Goal: Transaction & Acquisition: Purchase product/service

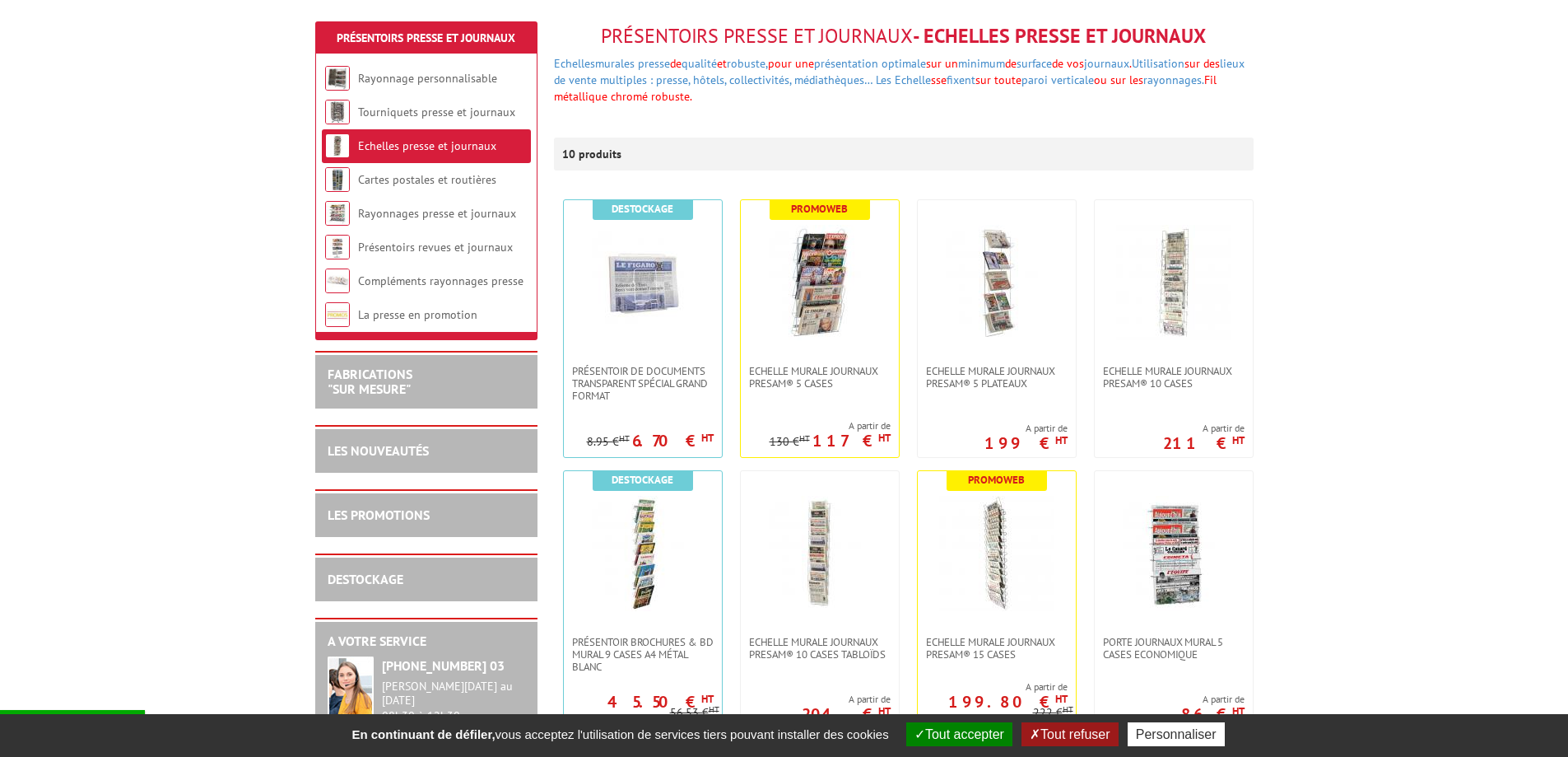
scroll to position [164, 0]
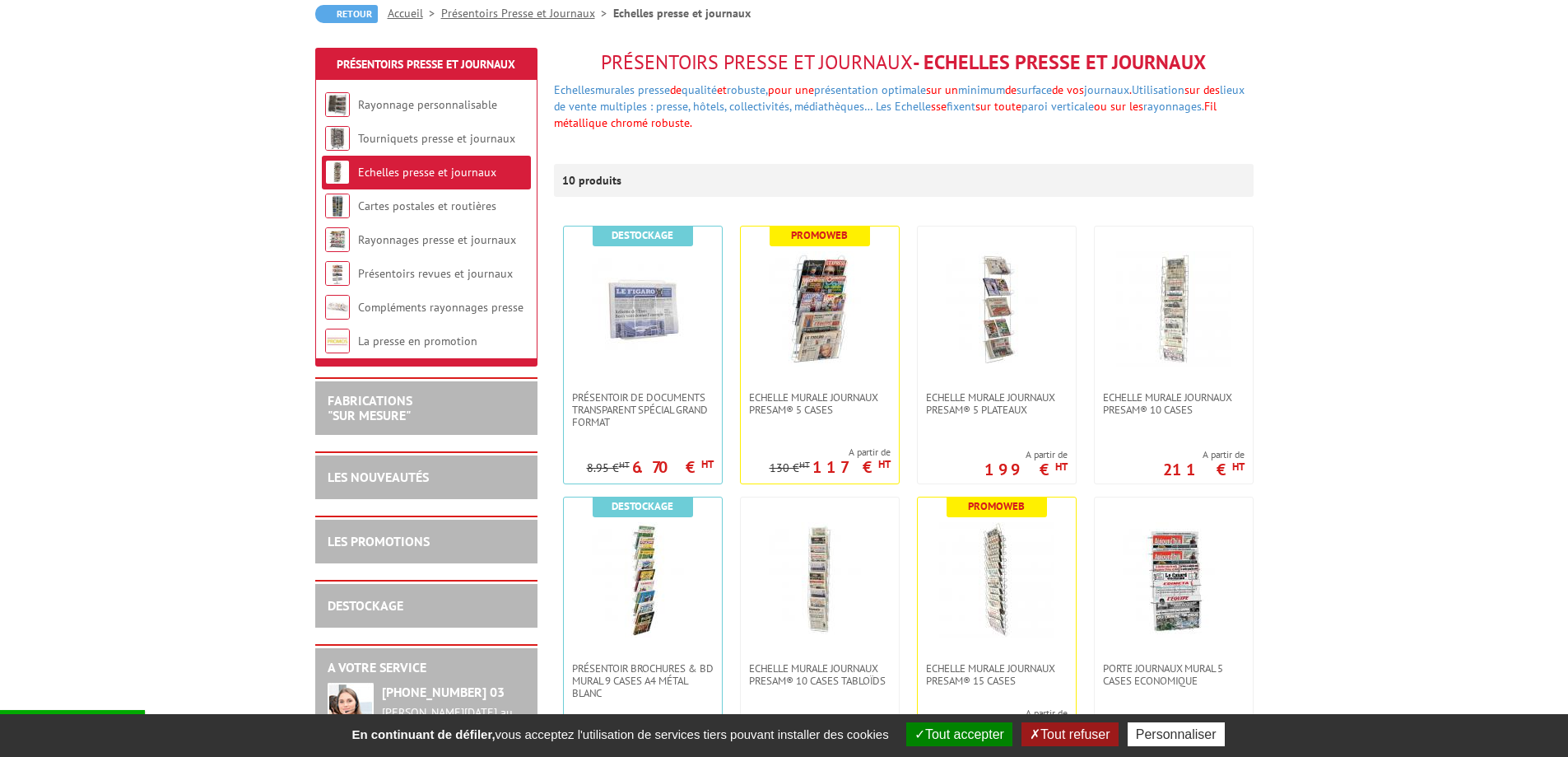
click at [967, 729] on button "Tout accepter" at bounding box center [959, 733] width 106 height 24
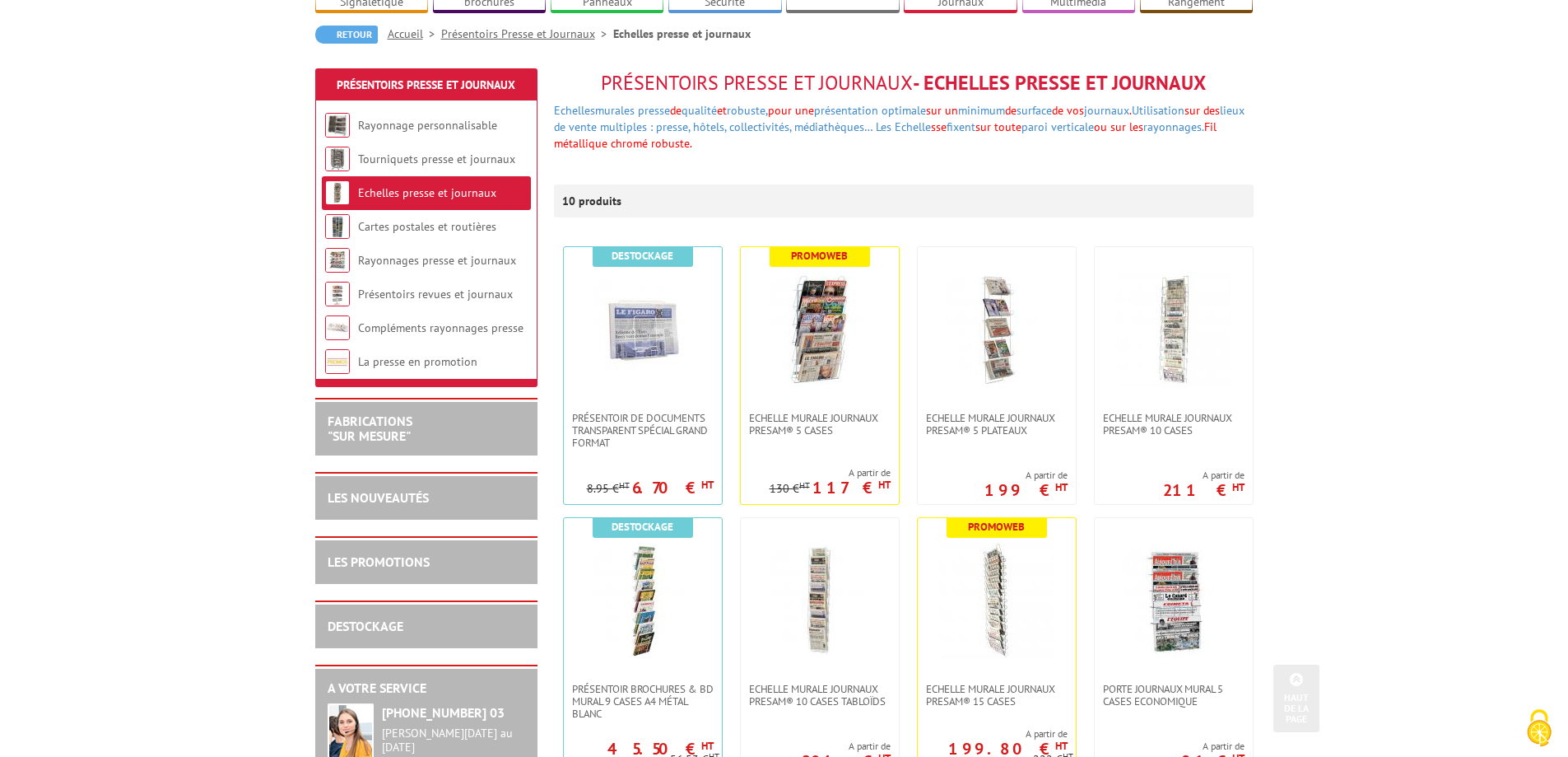
scroll to position [0, 0]
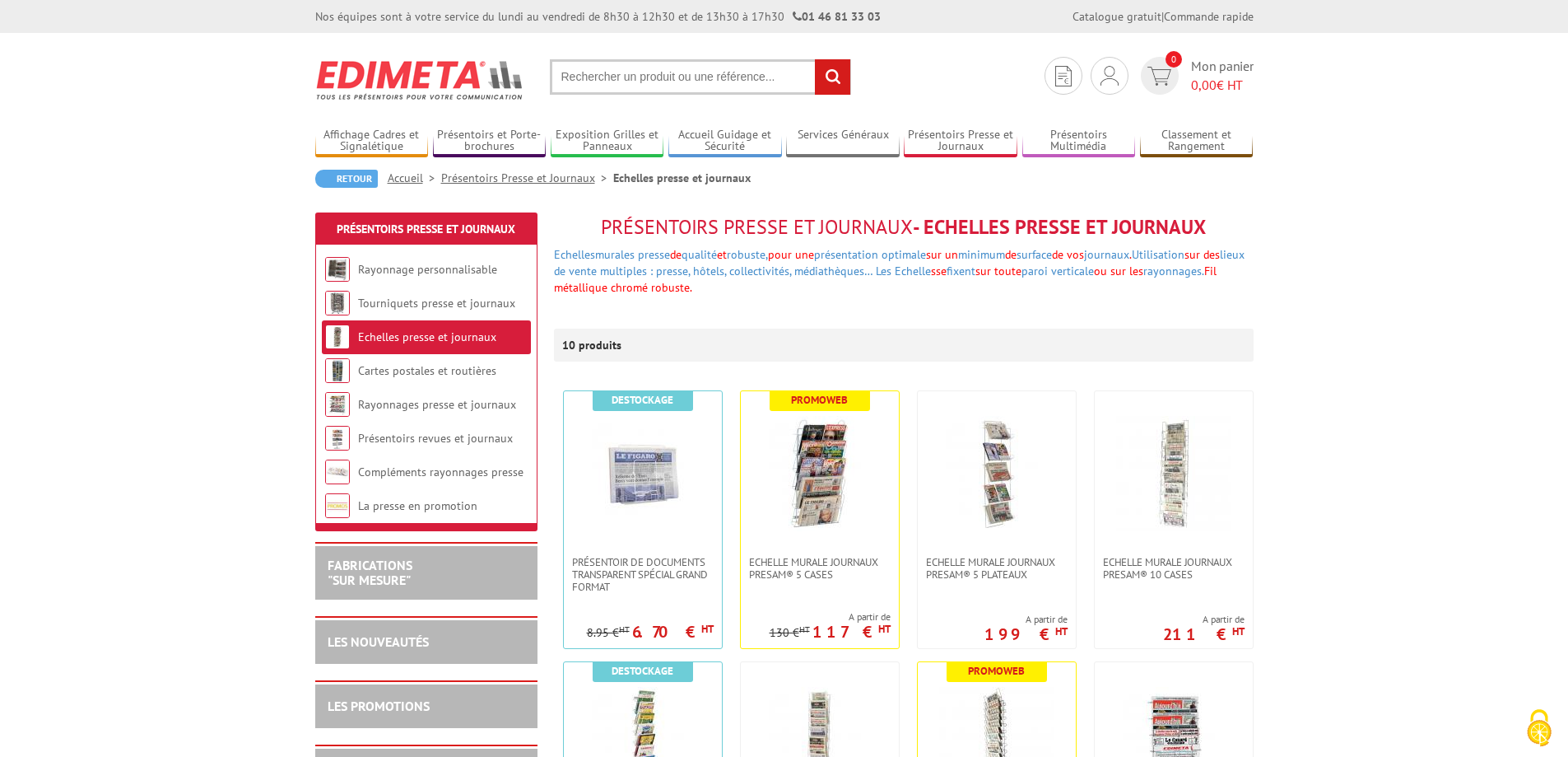
drag, startPoint x: 600, startPoint y: 223, endPoint x: 1322, endPoint y: 219, distance: 722.0
drag, startPoint x: 1104, startPoint y: 230, endPoint x: 797, endPoint y: 239, distance: 307.1
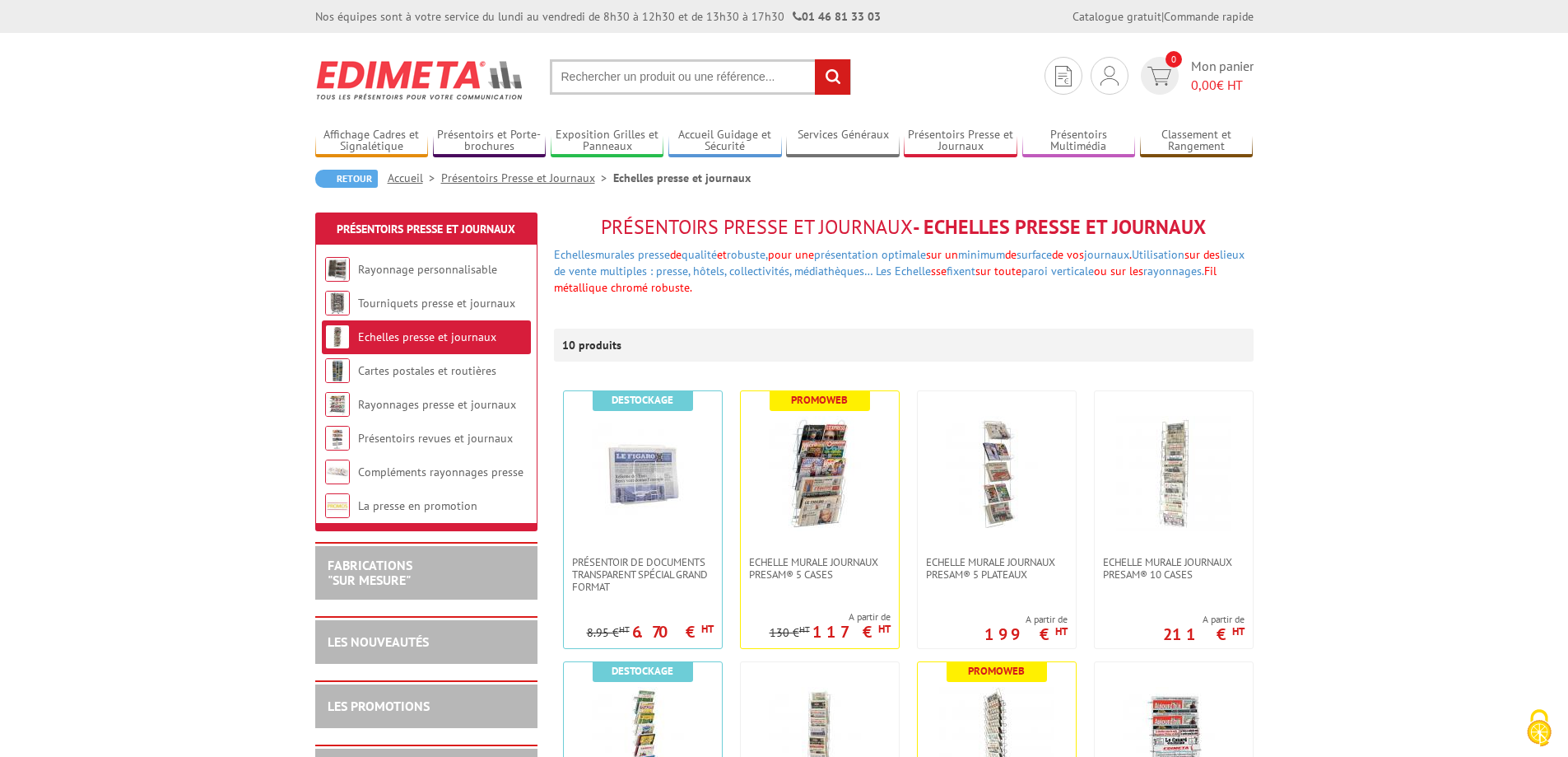
click at [747, 238] on span "Présentoirs Presse et Journaux" at bounding box center [757, 226] width 312 height 26
drag, startPoint x: 605, startPoint y: 229, endPoint x: 1226, endPoint y: 224, distance: 621.0
click at [1226, 224] on h1 "Présentoirs Presse et Journaux - Echelles presse et journaux" at bounding box center [903, 227] width 700 height 22
drag, startPoint x: 597, startPoint y: 224, endPoint x: 1294, endPoint y: 213, distance: 697.1
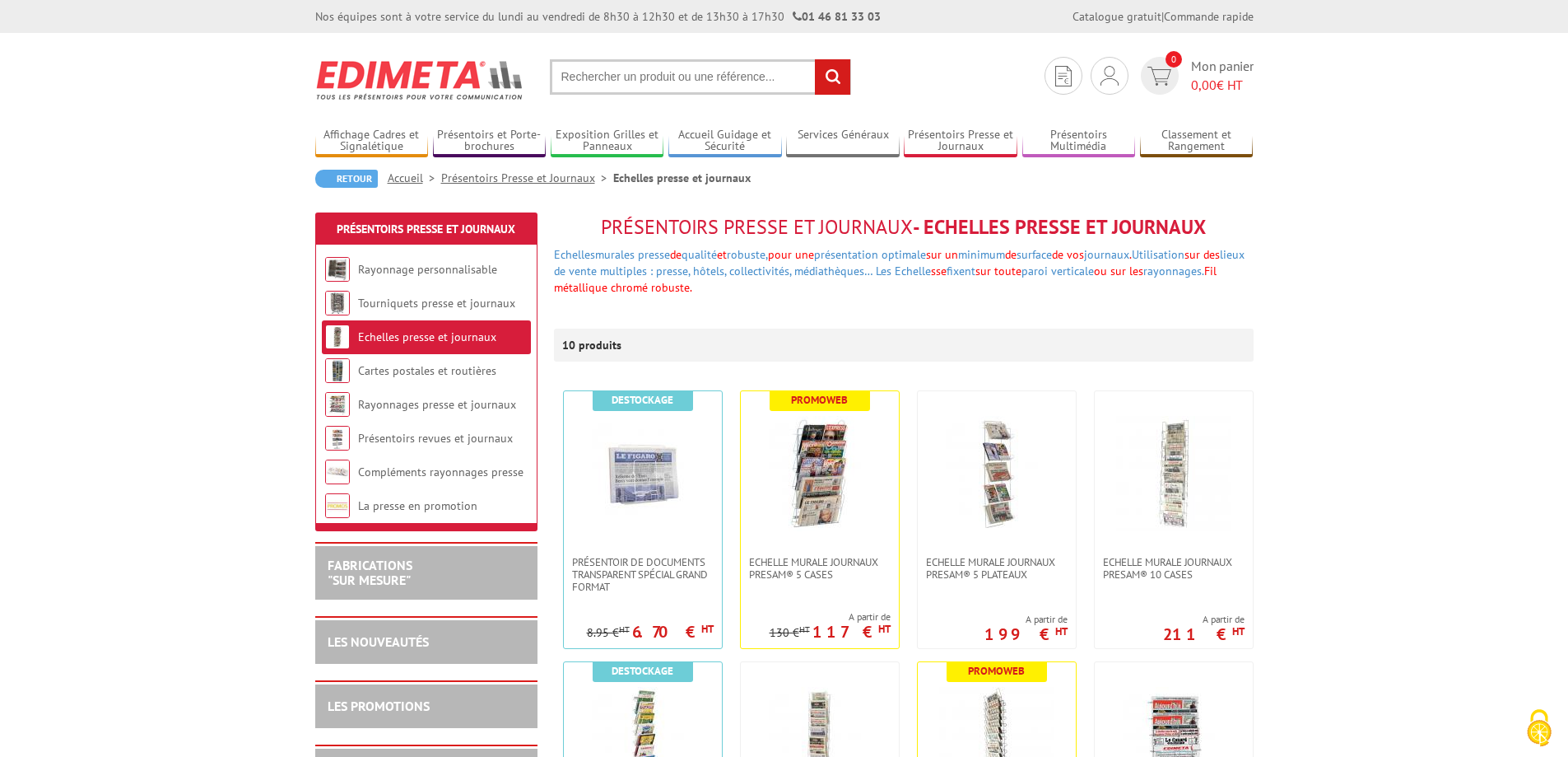
drag, startPoint x: 598, startPoint y: 225, endPoint x: 1212, endPoint y: 227, distance: 614.0
click at [1212, 227] on h1 "Présentoirs Presse et Journaux - Echelles presse et journaux" at bounding box center [903, 227] width 700 height 22
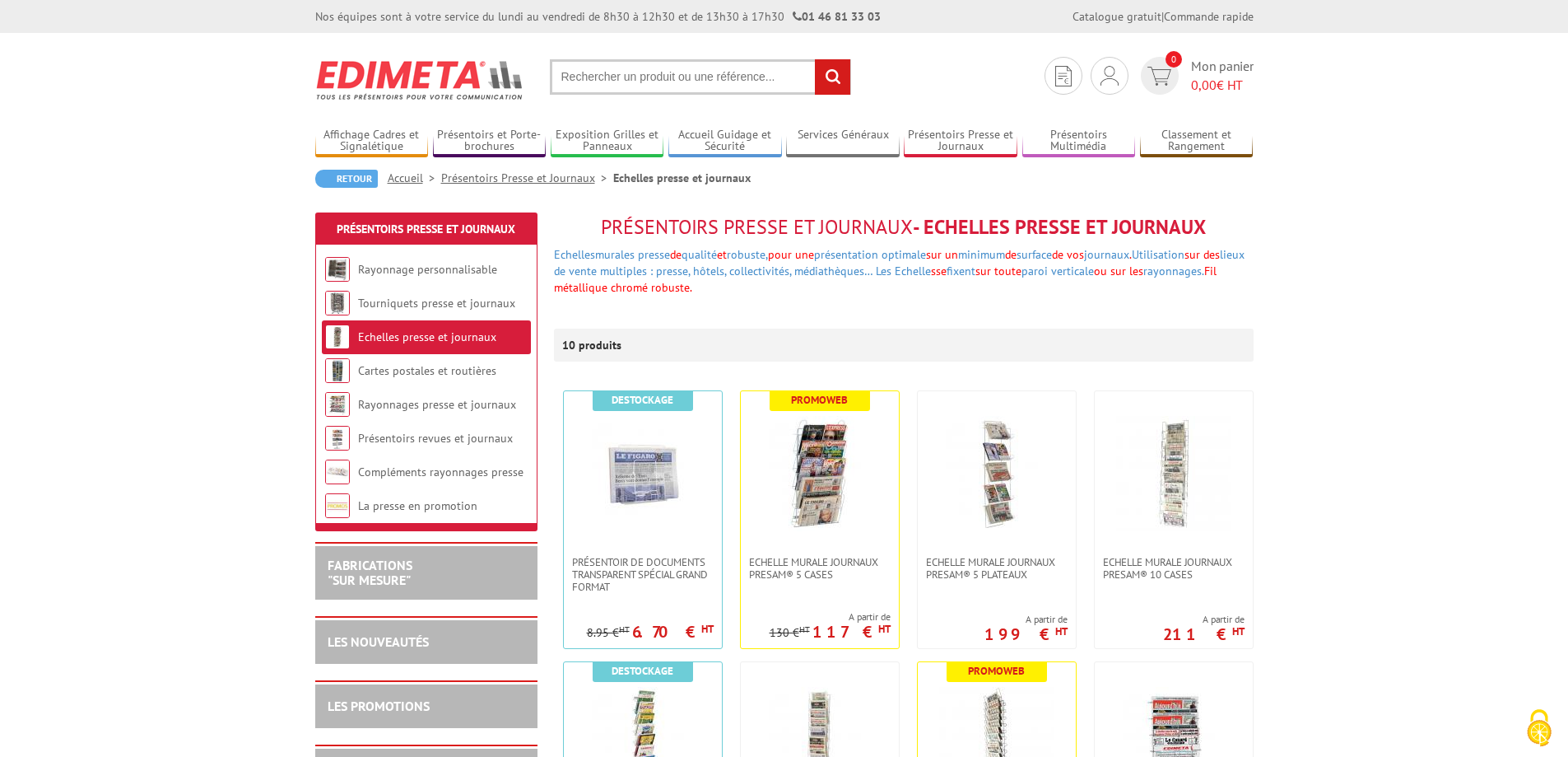
drag, startPoint x: 1203, startPoint y: 228, endPoint x: 573, endPoint y: 230, distance: 630.0
click at [573, 230] on h1 "Présentoirs Presse et Journaux - Echelles presse et journaux" at bounding box center [903, 227] width 700 height 22
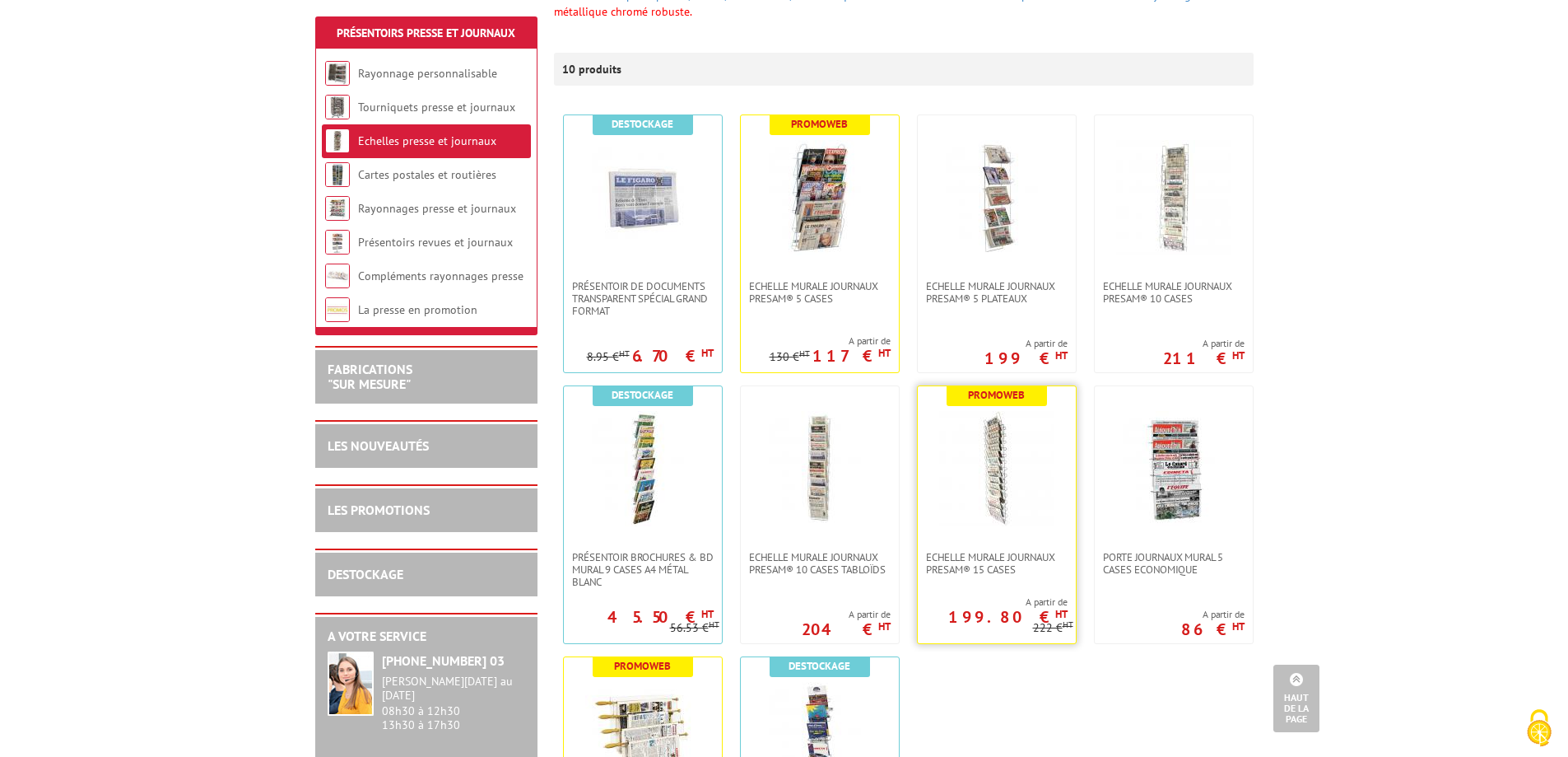
scroll to position [247, 0]
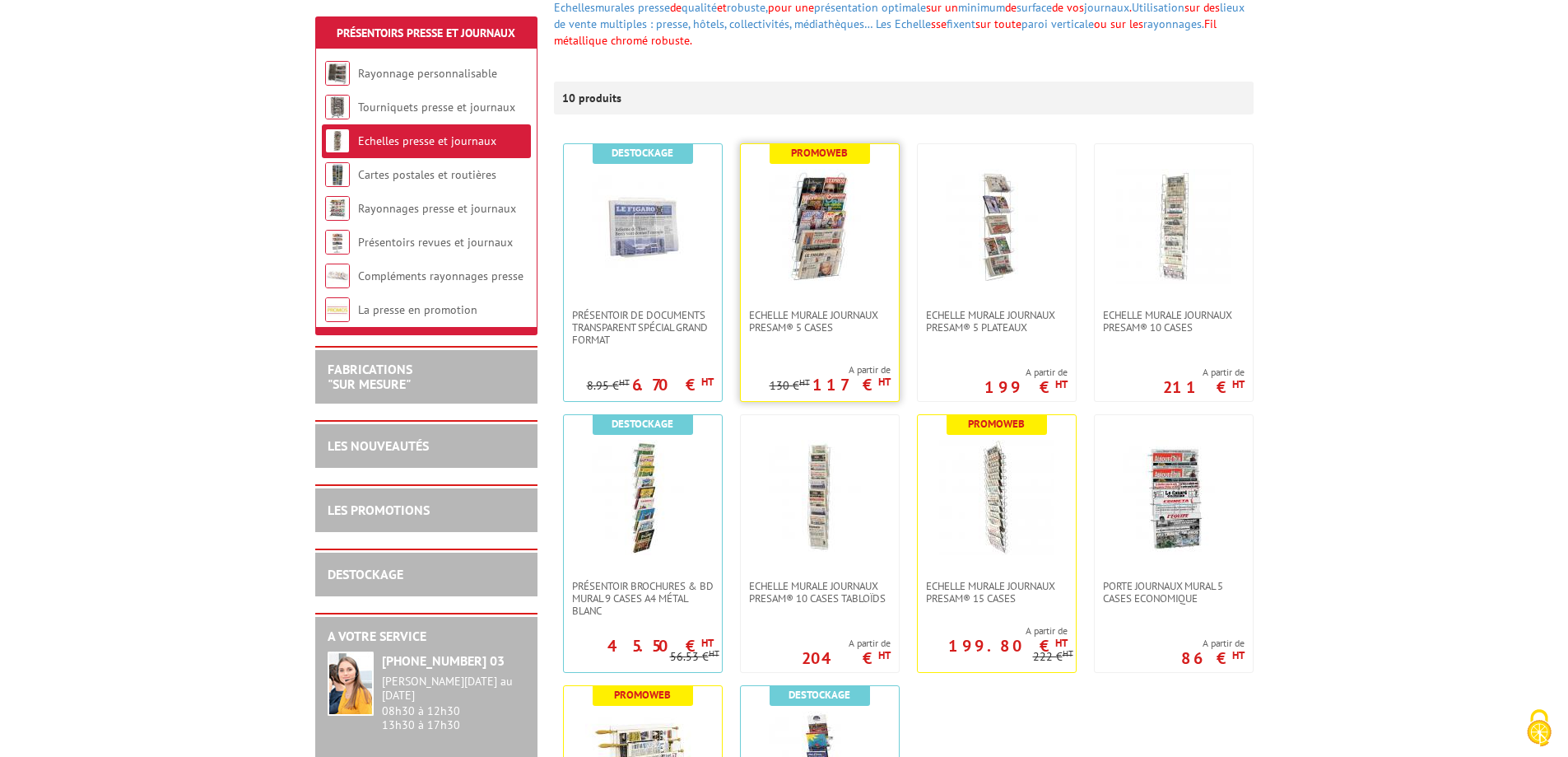
click at [853, 221] on img at bounding box center [820, 226] width 115 height 115
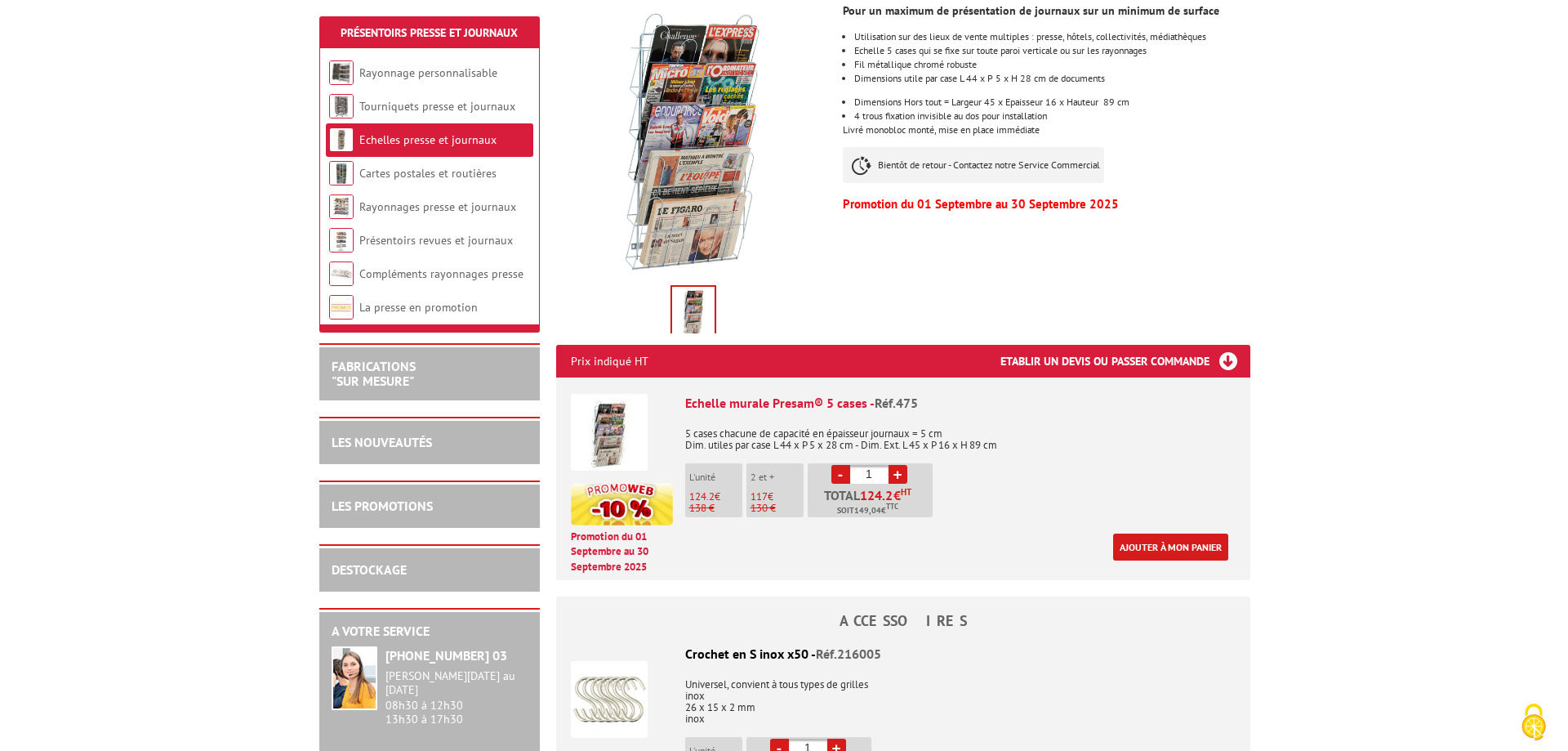
scroll to position [408, 0]
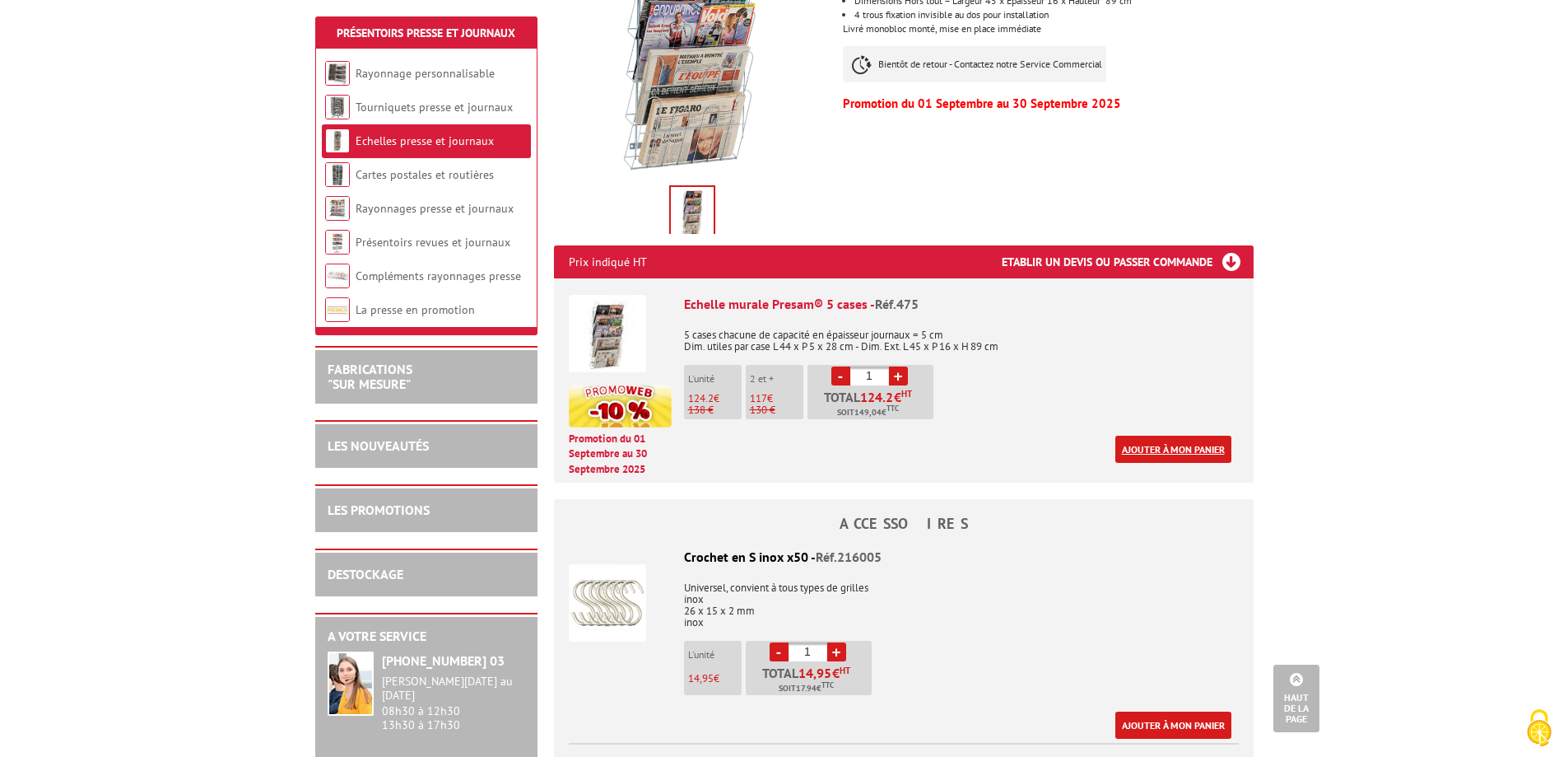
click at [1166, 447] on link "Ajouter à mon panier" at bounding box center [1173, 449] width 116 height 28
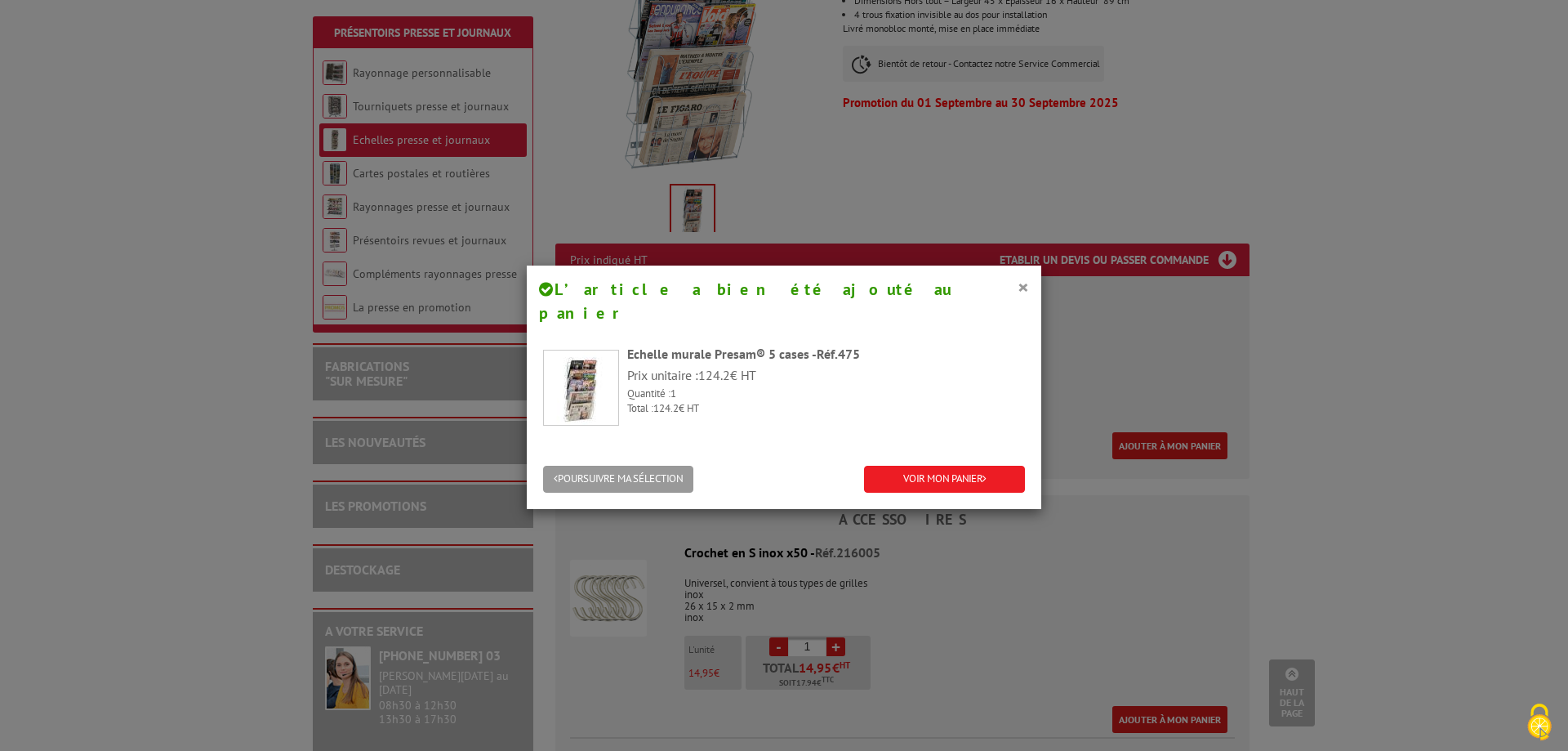
click at [952, 450] on div "POURSUIVRE MA SÉLECTION VOIR MON PANIER" at bounding box center [784, 480] width 514 height 58
click at [952, 465] on link "VOIR MON PANIER" at bounding box center [944, 479] width 161 height 27
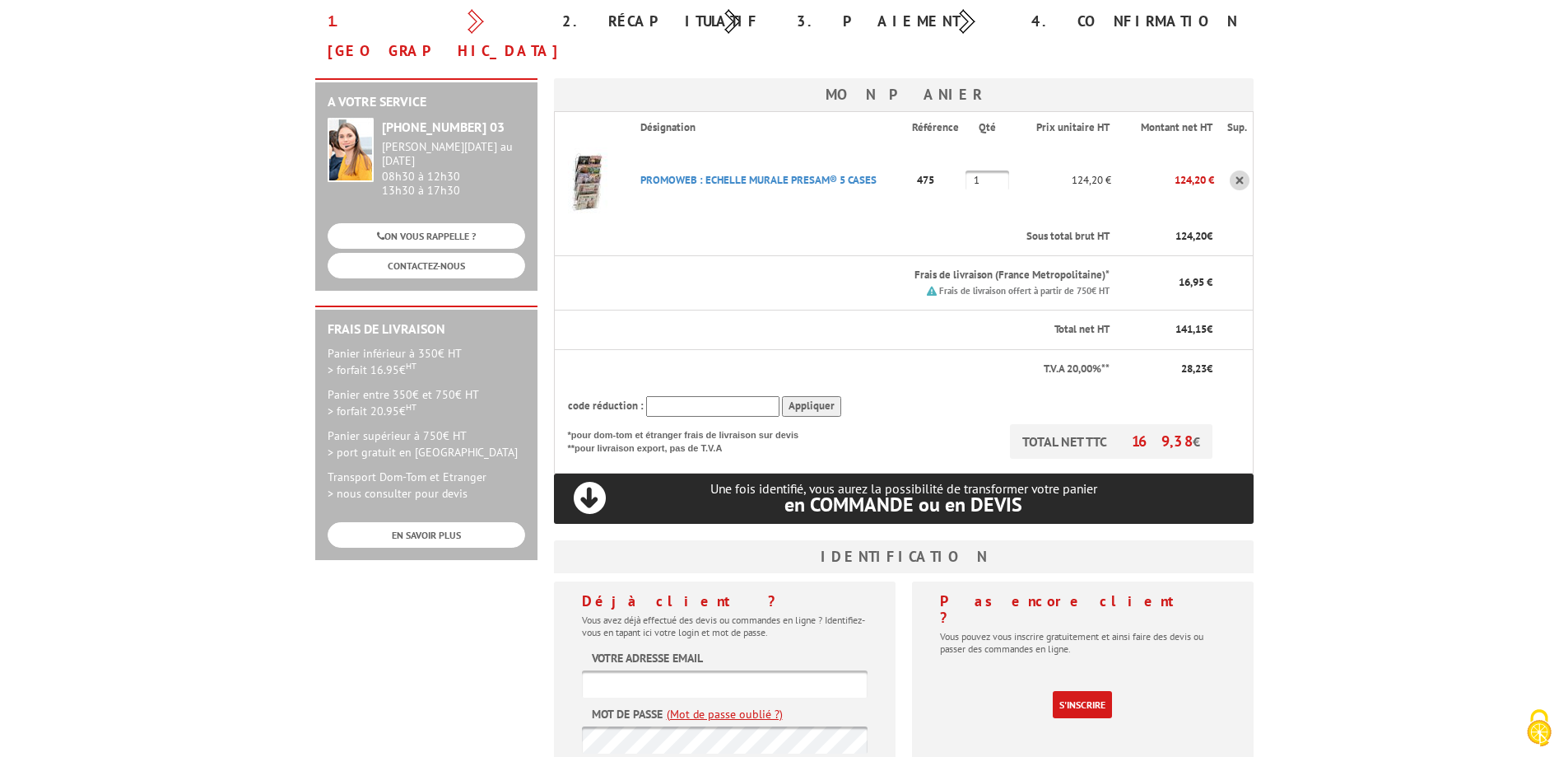
scroll to position [164, 0]
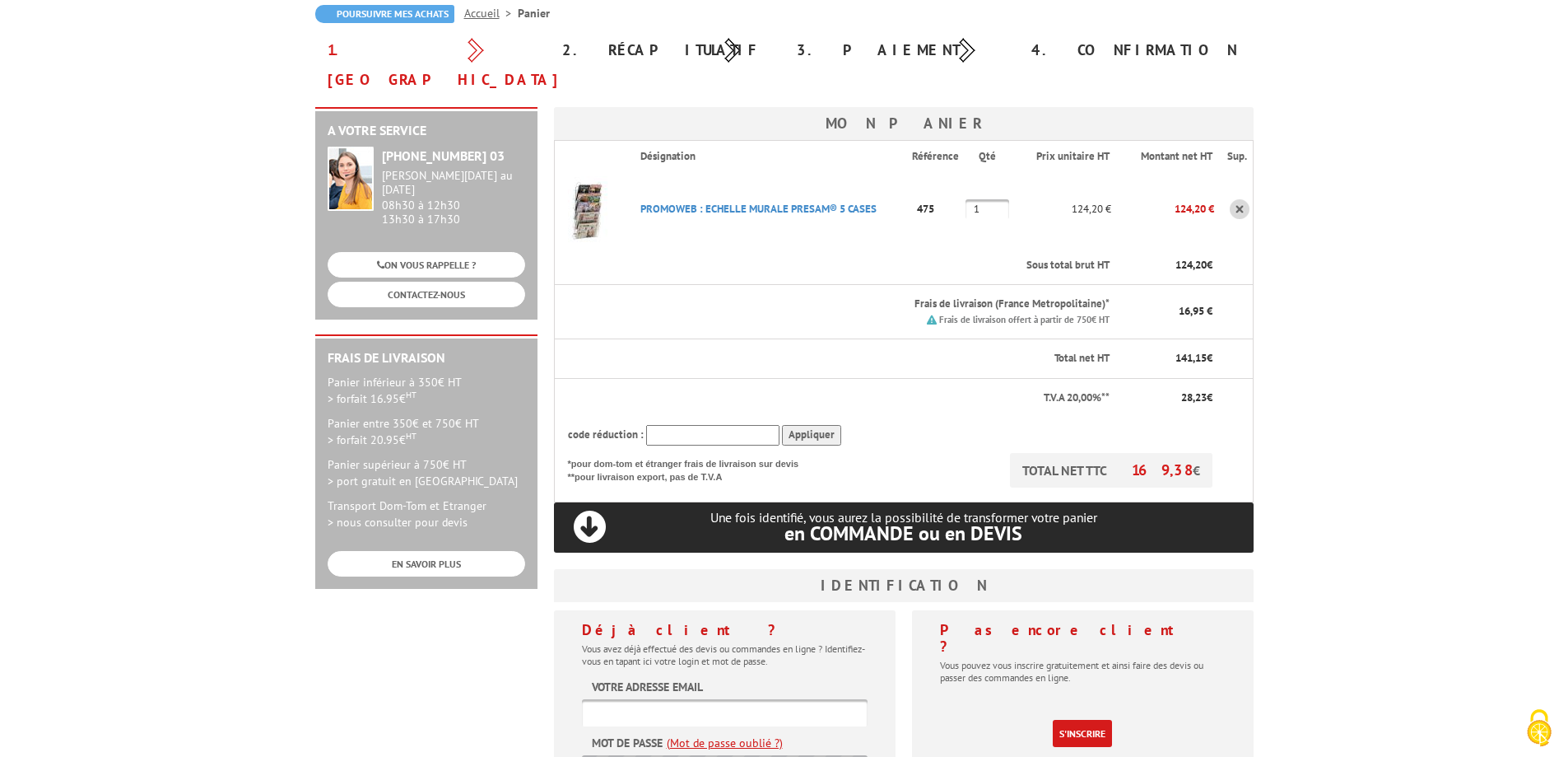
type input "[PERSON_NAME][EMAIL_ADDRESS][DOMAIN_NAME]"
click at [1470, 355] on body "Nos équipes sont à votre service du lundi au vendredi de 8h30 à 12h30 et de 13h…" at bounding box center [784, 542] width 1568 height 1413
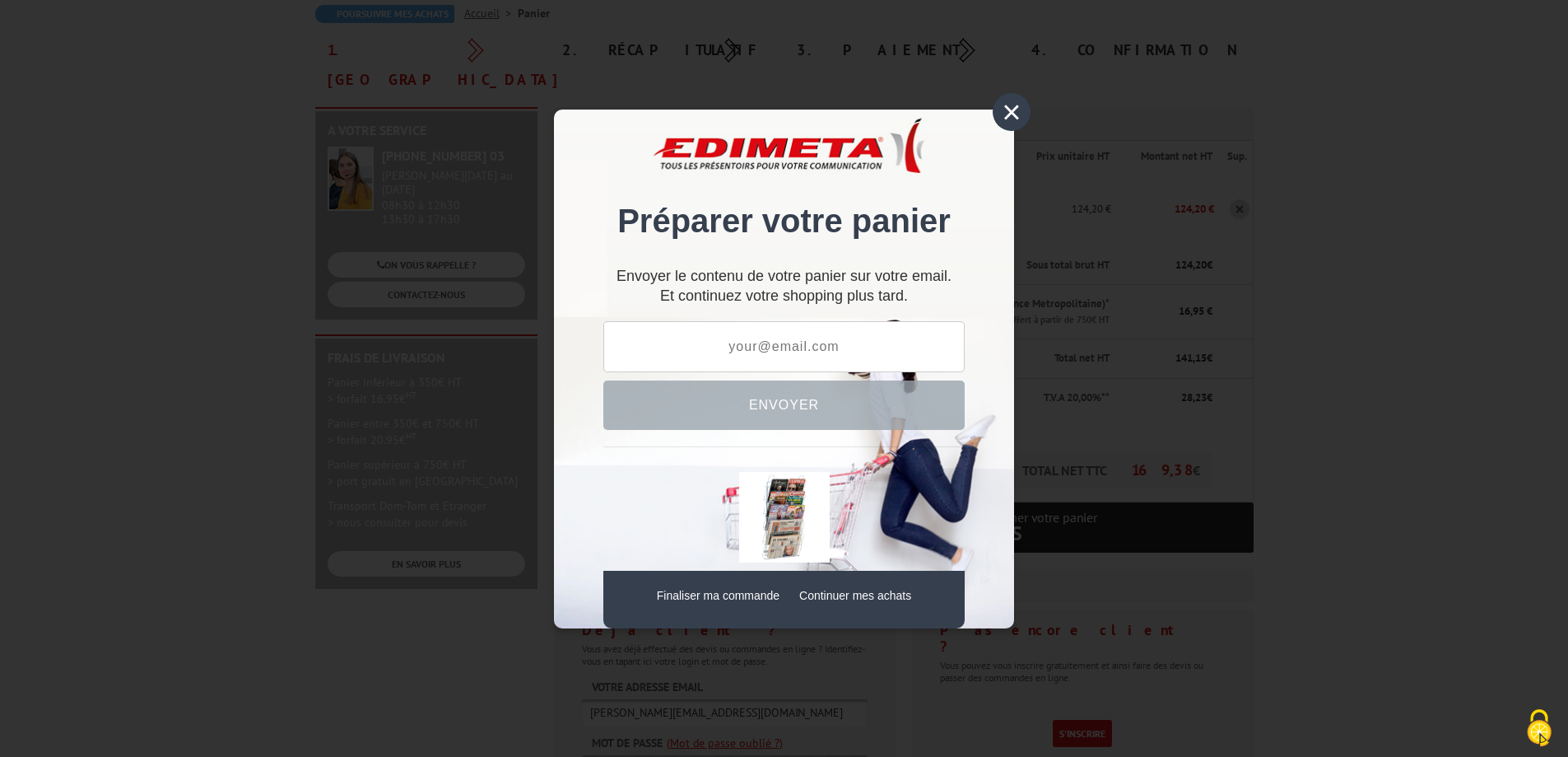
click at [1011, 109] on div "×" at bounding box center [1011, 112] width 38 height 38
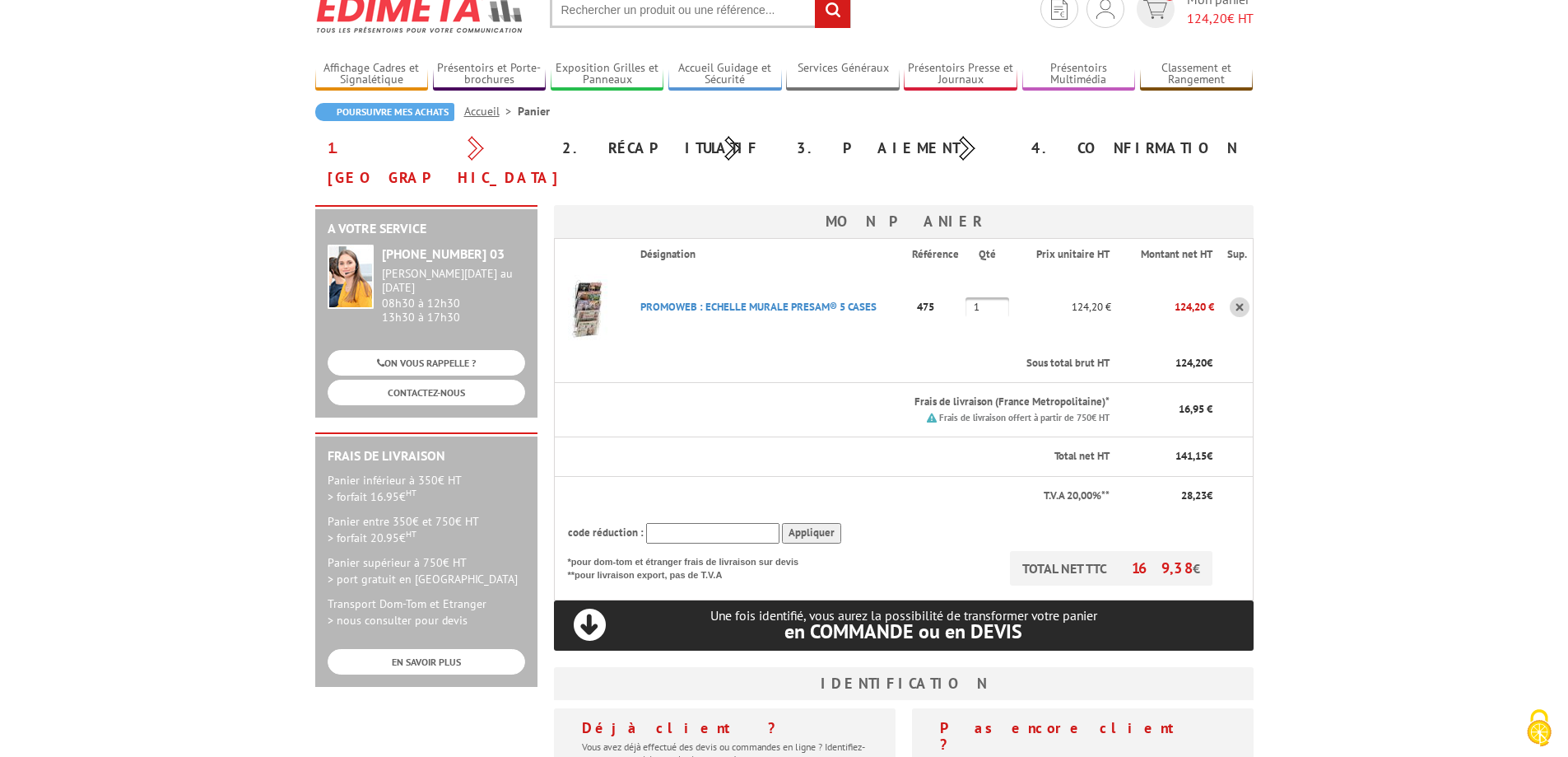
scroll to position [0, 0]
